Goal: Task Accomplishment & Management: Manage account settings

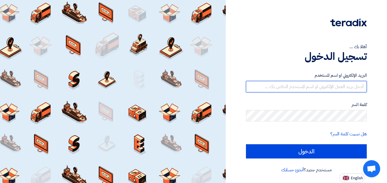
click at [347, 85] on input "text" at bounding box center [306, 86] width 121 height 11
paste input "[EMAIL_ADDRESS][DOMAIN_NAME]"
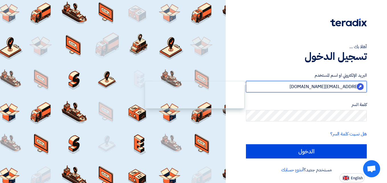
type input "[EMAIL_ADDRESS][DOMAIN_NAME]"
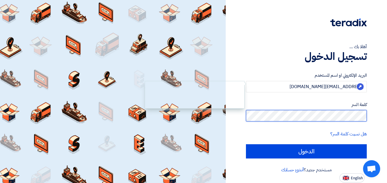
click at [361, 113] on body "أهلا بك ... تسجيل الدخول البريد الإلكتروني او اسم المستخدم [EMAIL_ADDRESS][DOMA…" at bounding box center [193, 91] width 387 height 183
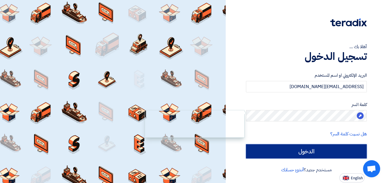
click at [312, 148] on input "الدخول" at bounding box center [306, 151] width 121 height 14
